Goal: Find specific page/section: Find specific page/section

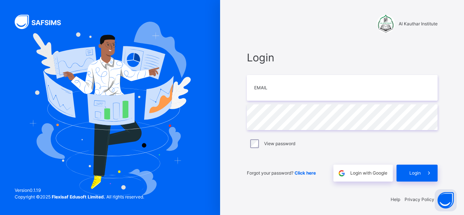
scroll to position [2, 0]
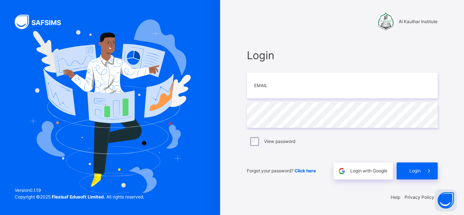
click at [354, 162] on div "Forgot your password? Click here Login with Google Login" at bounding box center [342, 167] width 191 height 24
click at [355, 166] on div "Login with Google" at bounding box center [363, 170] width 59 height 17
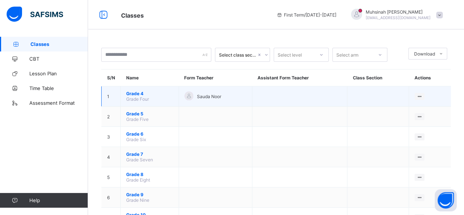
click at [134, 96] on span "Grade Four" at bounding box center [137, 99] width 23 height 6
click at [137, 91] on span "Grade 4" at bounding box center [149, 94] width 47 height 6
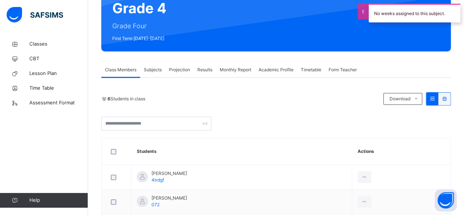
scroll to position [75, 0]
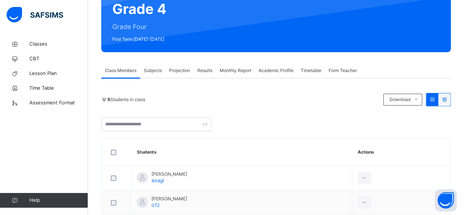
click at [173, 68] on span "Projection" at bounding box center [179, 70] width 21 height 7
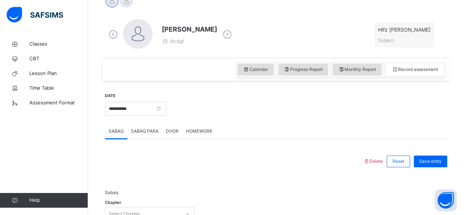
scroll to position [198, 0]
click at [221, 33] on icon at bounding box center [227, 33] width 13 height 11
click at [221, 34] on icon at bounding box center [227, 33] width 13 height 11
click at [221, 36] on icon at bounding box center [227, 33] width 13 height 11
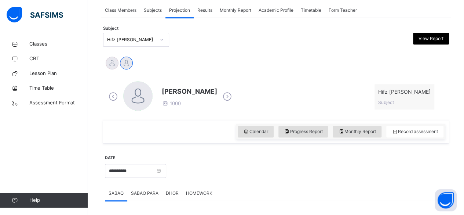
scroll to position [135, 0]
click at [118, 10] on span "Class Members" at bounding box center [121, 10] width 32 height 7
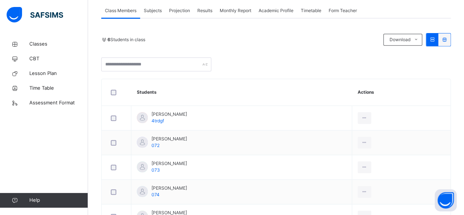
click at [153, 5] on div "Subjects" at bounding box center [152, 10] width 25 height 15
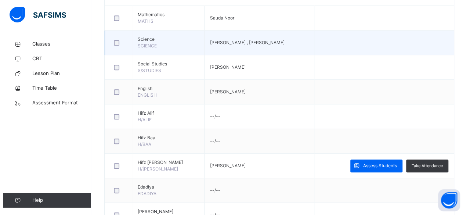
scroll to position [212, 0]
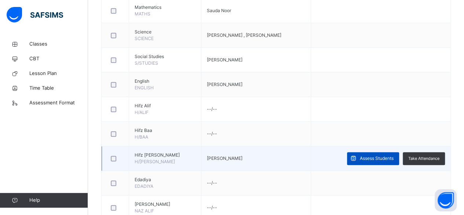
click at [371, 157] on span "Assess Students" at bounding box center [377, 158] width 34 height 7
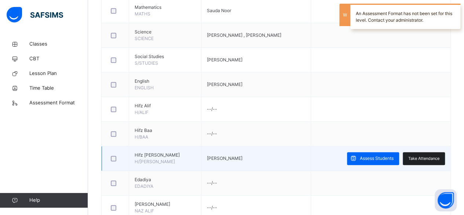
click at [440, 156] on span "Take Attendance" at bounding box center [424, 158] width 31 height 6
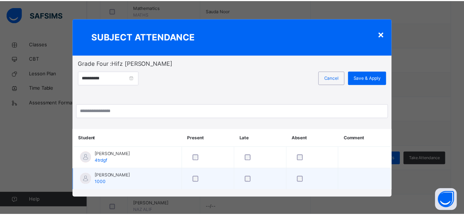
scroll to position [1, 0]
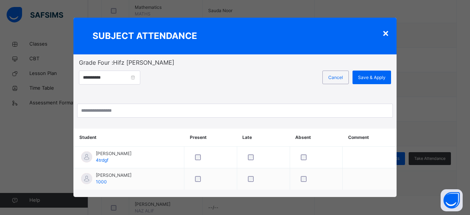
click at [382, 30] on div "×" at bounding box center [385, 32] width 7 height 15
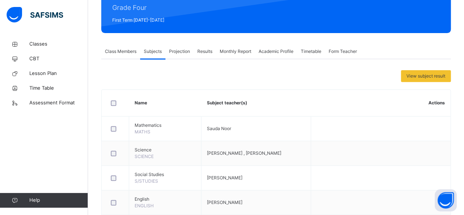
scroll to position [94, 0]
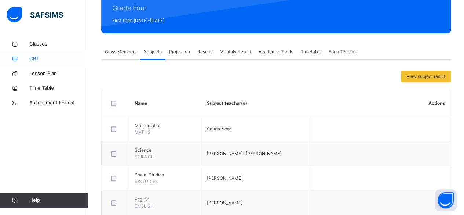
click at [36, 58] on span "CBT" at bounding box center [58, 58] width 59 height 7
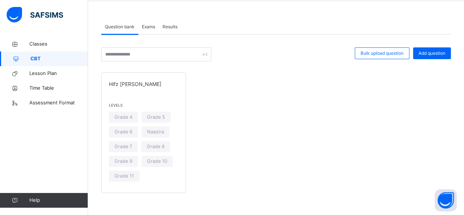
scroll to position [28, 0]
click at [45, 77] on span "Lesson Plan" at bounding box center [58, 73] width 59 height 7
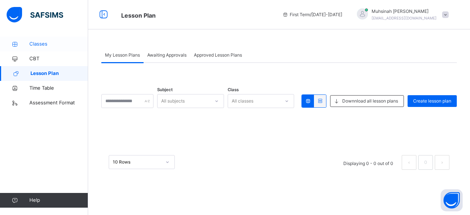
click at [42, 42] on span "Classes" at bounding box center [58, 43] width 59 height 7
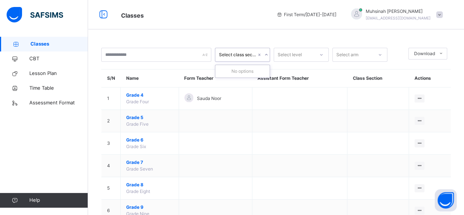
click at [254, 55] on div "Select class section" at bounding box center [237, 54] width 37 height 7
click at [265, 56] on div at bounding box center [263, 55] width 12 height 12
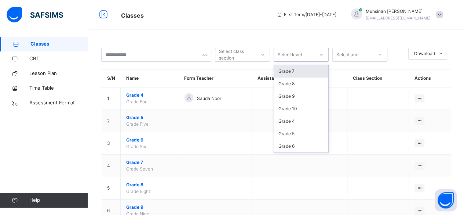
click at [297, 56] on div "Select level" at bounding box center [290, 55] width 24 height 14
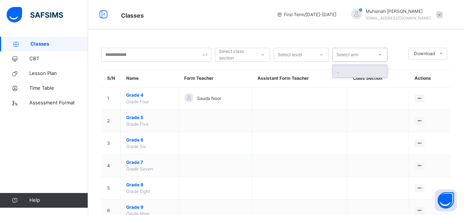
click at [360, 52] on div "Select arm" at bounding box center [353, 54] width 40 height 11
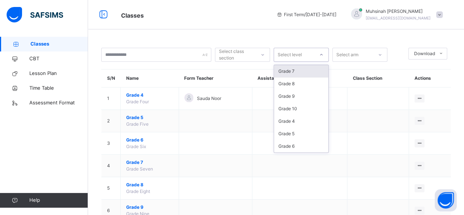
click at [329, 54] on div "Select level" at bounding box center [301, 55] width 55 height 14
click at [310, 67] on div "Grade 7" at bounding box center [301, 71] width 54 height 12
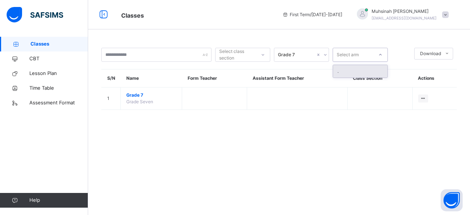
click at [350, 54] on div "Select arm" at bounding box center [348, 55] width 22 height 14
click at [329, 28] on div "First Term / 2025-2026" at bounding box center [312, 14] width 67 height 29
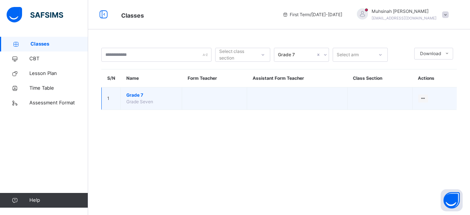
click at [140, 96] on span "Grade 7" at bounding box center [151, 95] width 50 height 7
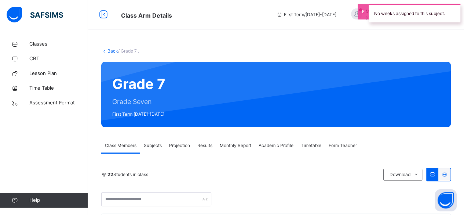
click at [174, 147] on span "Projection" at bounding box center [179, 145] width 21 height 7
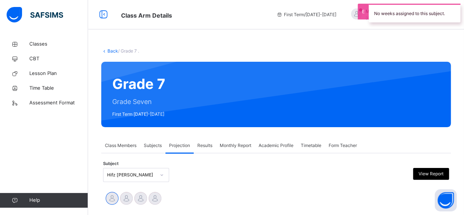
click at [154, 143] on span "Subjects" at bounding box center [153, 145] width 18 height 7
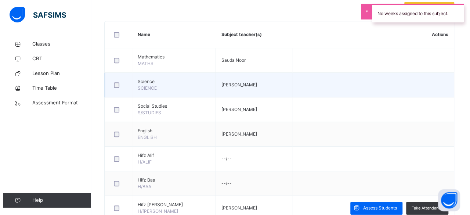
scroll to position [240, 0]
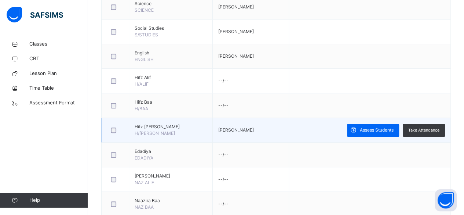
click at [435, 122] on td "Assess Students Take Attendance" at bounding box center [370, 130] width 162 height 25
click at [431, 127] on span "Take Attendance" at bounding box center [424, 130] width 31 height 6
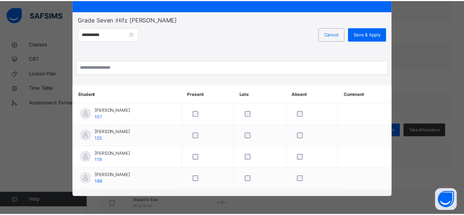
scroll to position [0, 0]
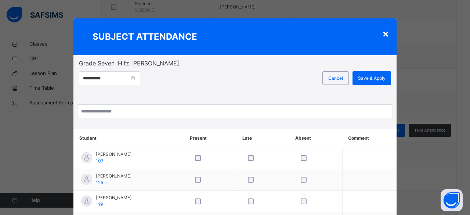
click at [385, 36] on div "×" at bounding box center [385, 33] width 7 height 15
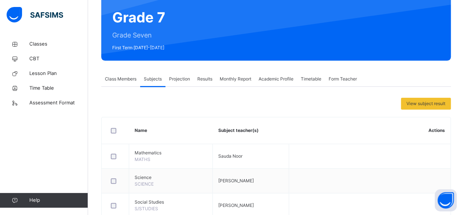
scroll to position [67, 0]
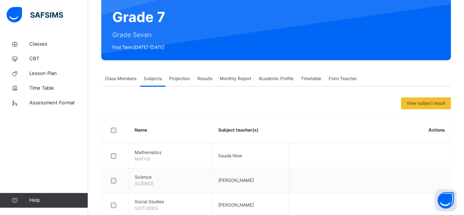
click at [122, 80] on span "Class Members" at bounding box center [121, 78] width 32 height 7
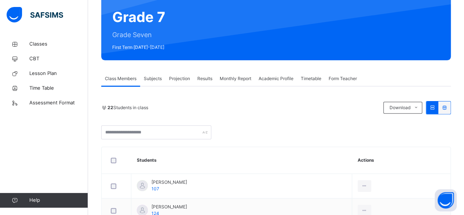
scroll to position [107, 0]
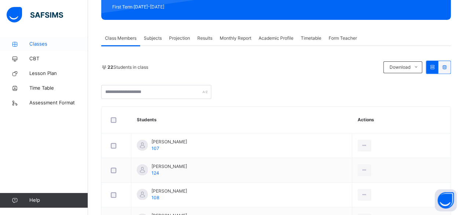
click at [41, 47] on span "Classes" at bounding box center [58, 43] width 59 height 7
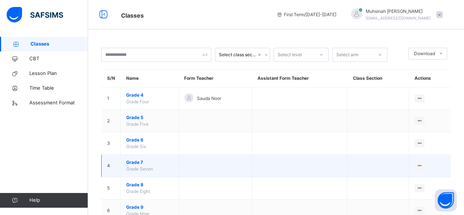
scroll to position [46, 0]
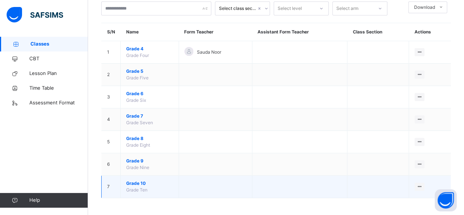
click at [139, 183] on span "Grade 10" at bounding box center [149, 183] width 47 height 7
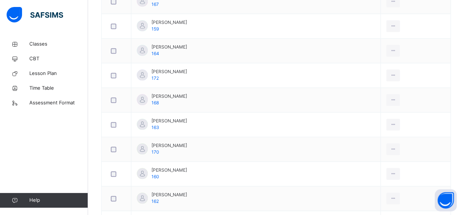
scroll to position [276, 0]
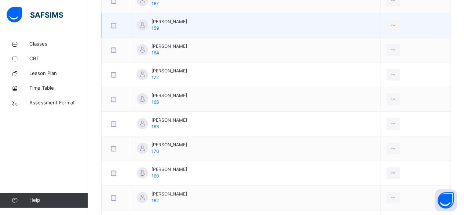
click at [164, 30] on div "Farjana Haque 159" at bounding box center [170, 24] width 36 height 13
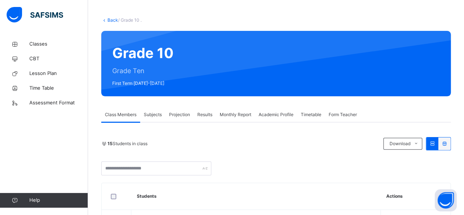
scroll to position [30, 0]
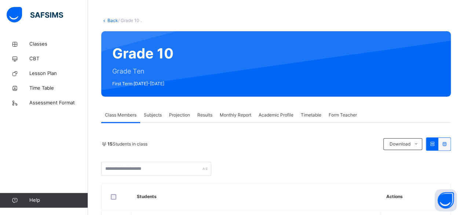
click at [187, 116] on span "Projection" at bounding box center [179, 115] width 21 height 7
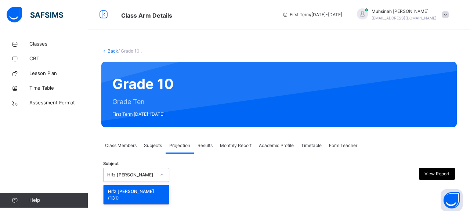
click at [146, 177] on div "Hifz Jeem" at bounding box center [131, 174] width 48 height 7
click at [201, 174] on div at bounding box center [234, 175] width 85 height 14
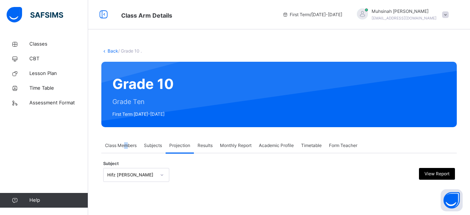
click at [126, 144] on span "Class Members" at bounding box center [121, 145] width 32 height 7
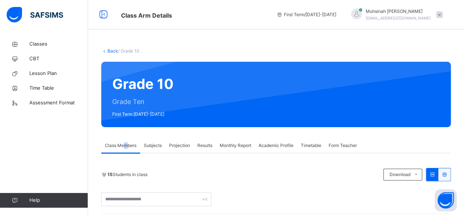
scroll to position [67, 0]
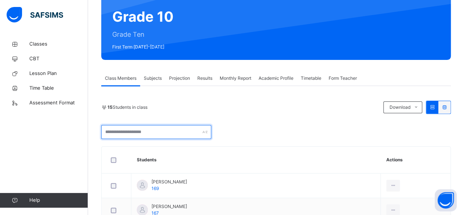
click at [185, 130] on input "text" at bounding box center [156, 132] width 110 height 14
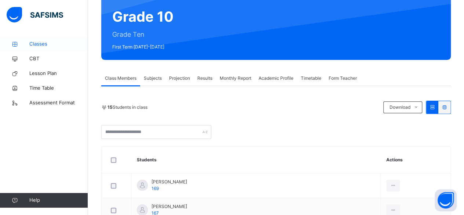
click at [49, 44] on span "Classes" at bounding box center [58, 43] width 59 height 7
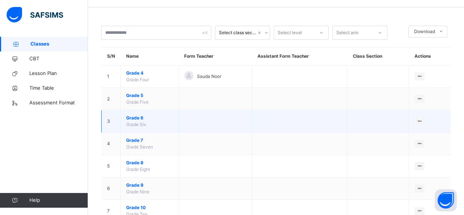
scroll to position [20, 0]
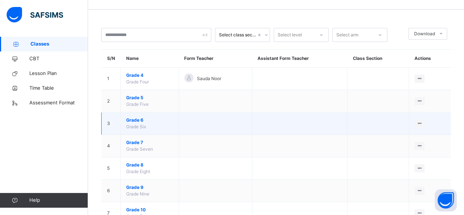
click at [140, 117] on span "Grade 6" at bounding box center [149, 120] width 47 height 7
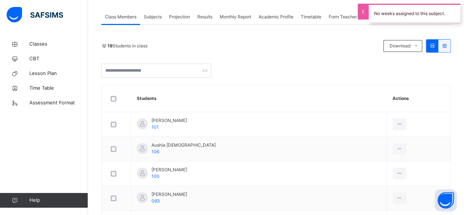
scroll to position [130, 0]
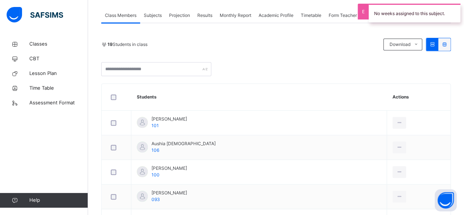
click at [181, 17] on span "Projection" at bounding box center [179, 15] width 21 height 7
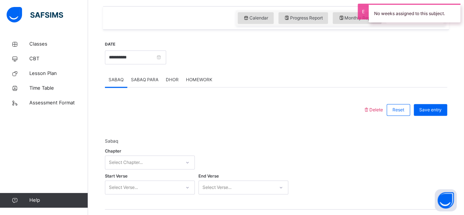
scroll to position [210, 0]
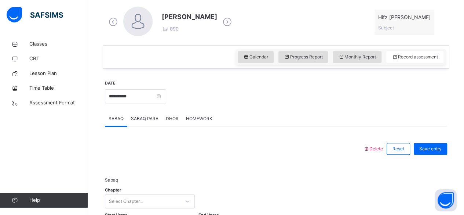
click at [228, 19] on icon at bounding box center [227, 22] width 13 height 11
click at [112, 20] on icon at bounding box center [113, 22] width 13 height 11
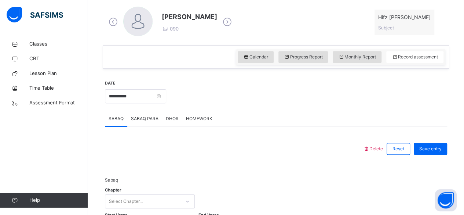
click at [112, 20] on icon at bounding box center [113, 22] width 13 height 11
click at [221, 22] on icon at bounding box center [227, 22] width 13 height 11
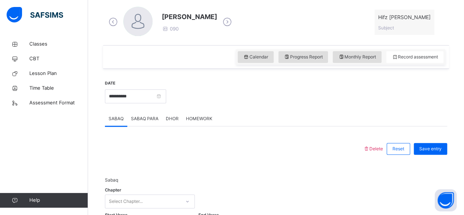
click at [221, 22] on icon at bounding box center [227, 22] width 13 height 11
click at [29, 44] on span "Classes" at bounding box center [58, 43] width 59 height 7
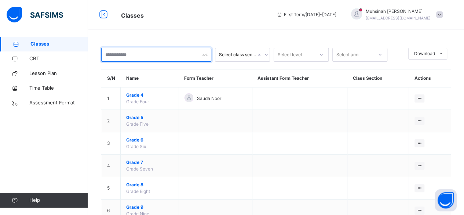
click at [149, 59] on input "text" at bounding box center [156, 55] width 110 height 14
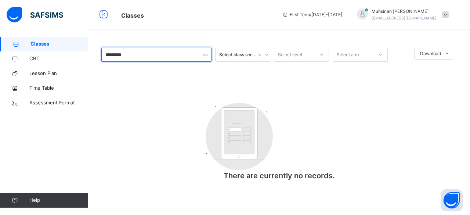
type input "*********"
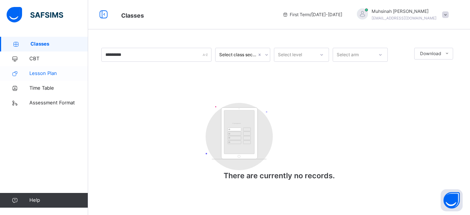
click at [44, 68] on link "Lesson Plan" at bounding box center [44, 73] width 88 height 15
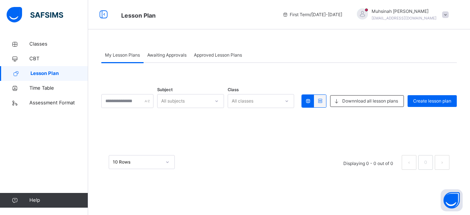
click at [445, 17] on span at bounding box center [445, 14] width 7 height 7
click at [425, 31] on li "online" at bounding box center [425, 31] width 54 height 13
click at [54, 47] on span "Classes" at bounding box center [58, 43] width 59 height 7
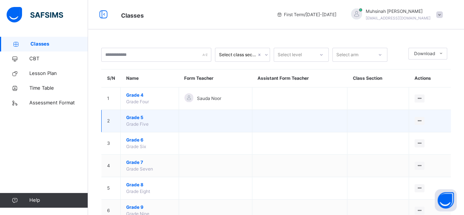
click at [134, 115] on span "Grade 5" at bounding box center [149, 117] width 47 height 7
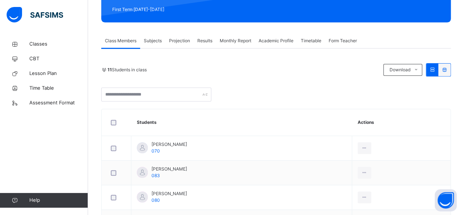
scroll to position [105, 0]
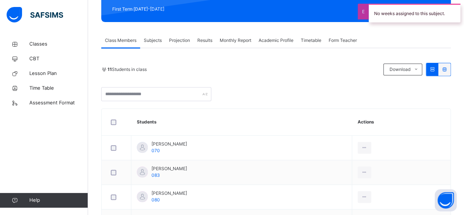
click at [158, 39] on span "Subjects" at bounding box center [153, 40] width 18 height 7
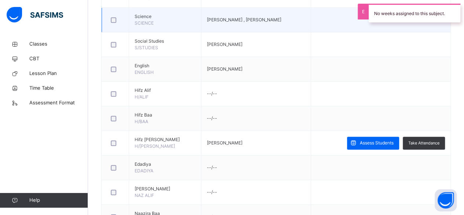
scroll to position [245, 0]
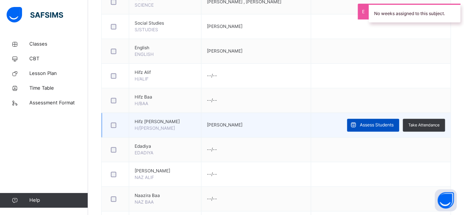
click at [372, 123] on span "Assess Students" at bounding box center [377, 125] width 34 height 7
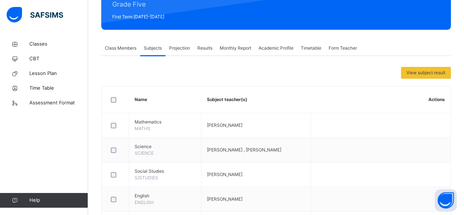
scroll to position [94, 0]
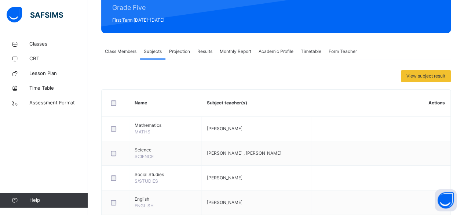
click at [127, 53] on span "Class Members" at bounding box center [121, 51] width 32 height 7
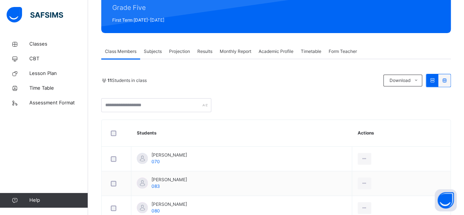
click at [157, 55] on div "Subjects" at bounding box center [152, 51] width 25 height 15
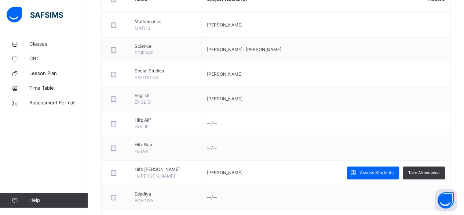
scroll to position [283, 0]
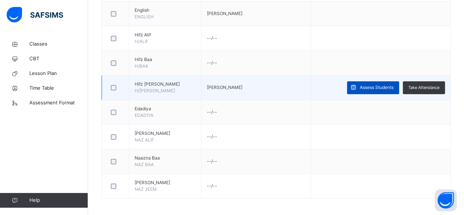
click at [391, 88] on span "Assess Students" at bounding box center [377, 87] width 34 height 7
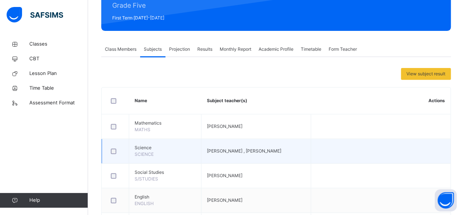
scroll to position [96, 0]
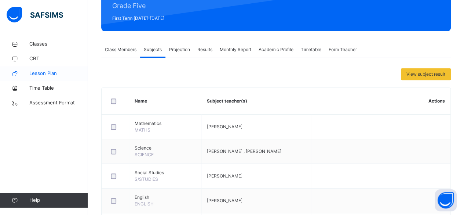
click at [46, 80] on link "Lesson Plan" at bounding box center [44, 73] width 88 height 15
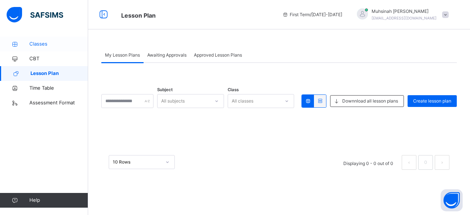
click at [32, 46] on span "Classes" at bounding box center [58, 43] width 59 height 7
